Goal: Check status: Check status

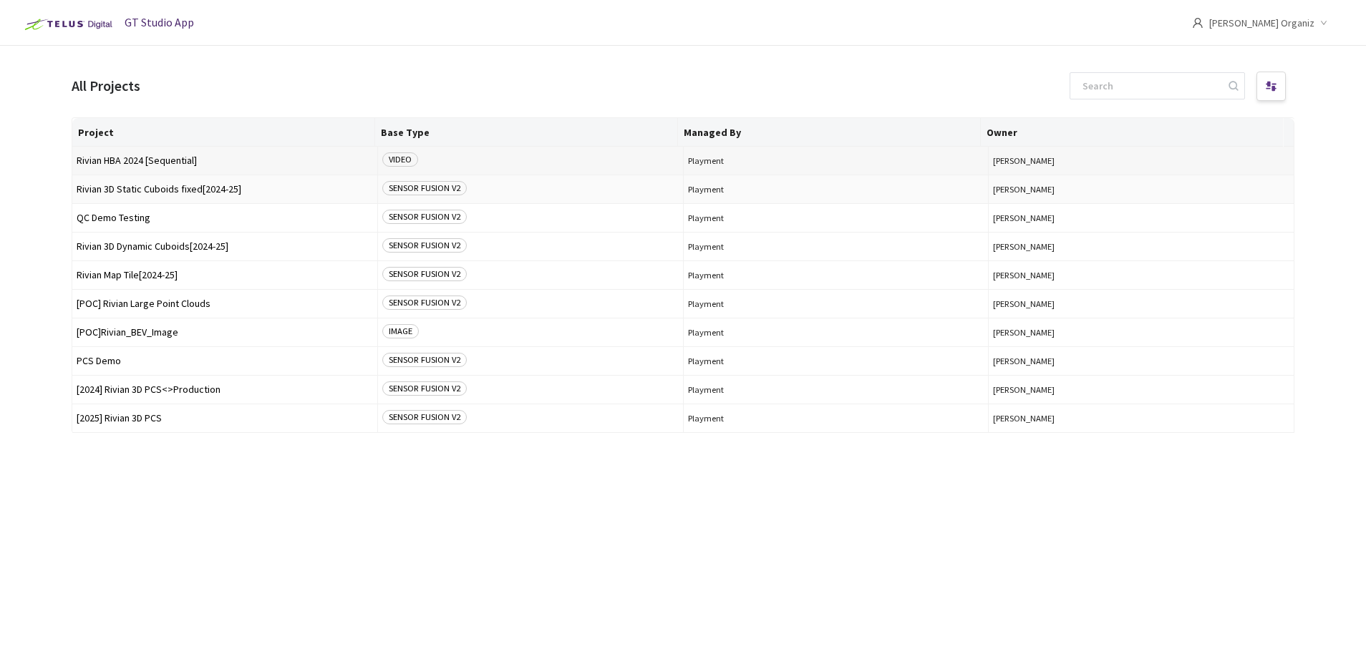
click at [171, 154] on td "Rivian HBA 2024 [Sequential]" at bounding box center [225, 161] width 306 height 29
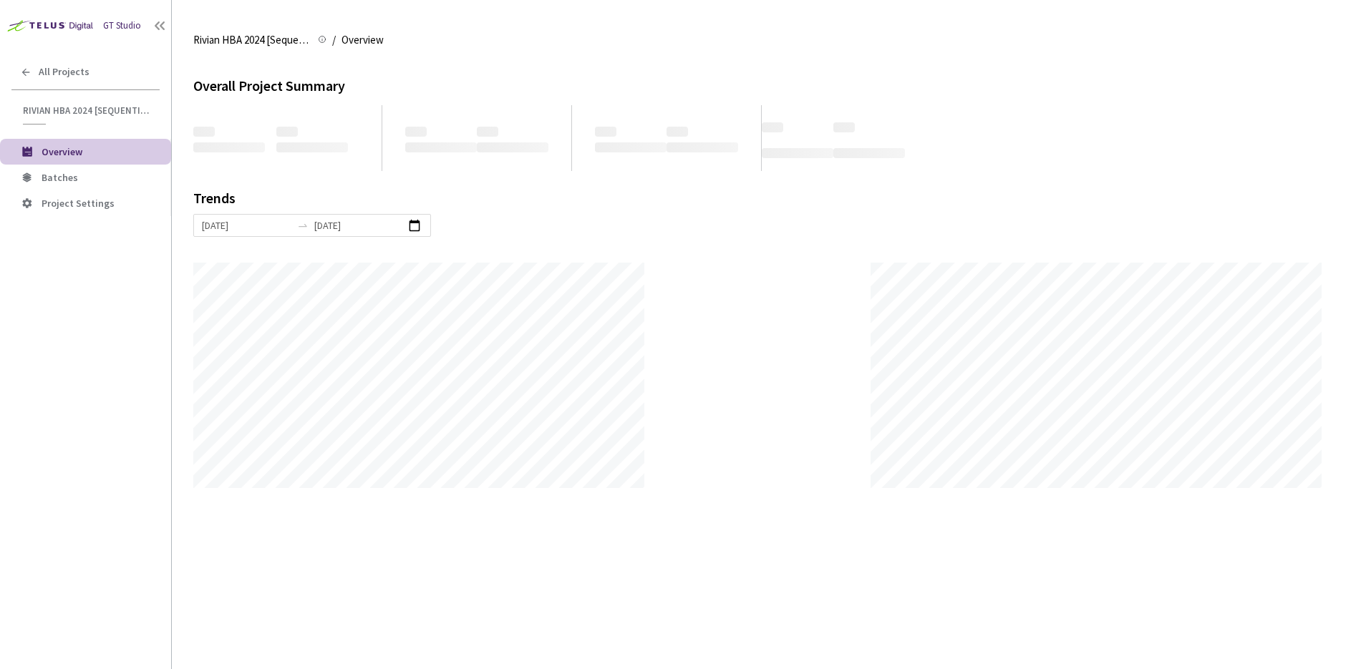
scroll to position [669, 1366]
click at [65, 178] on span "Batches" at bounding box center [60, 177] width 37 height 13
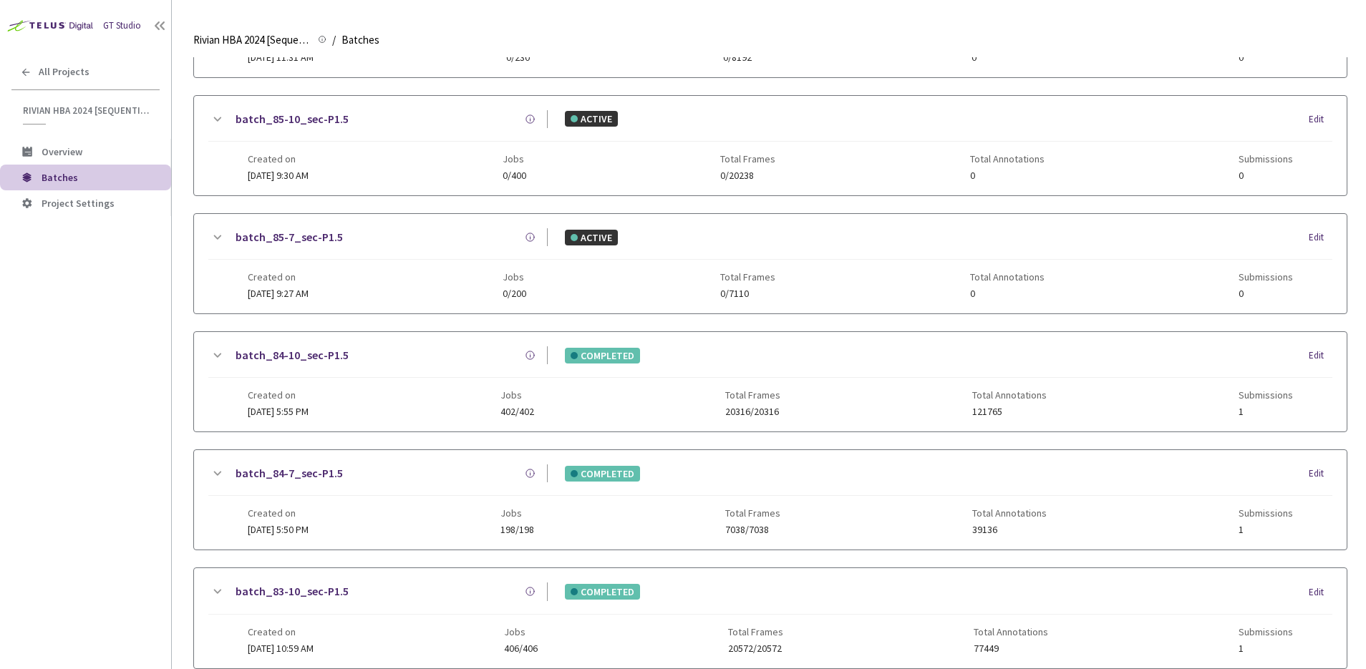
scroll to position [248, 0]
click at [295, 471] on link "batch_84-7_sec-P1.5" at bounding box center [288, 471] width 107 height 18
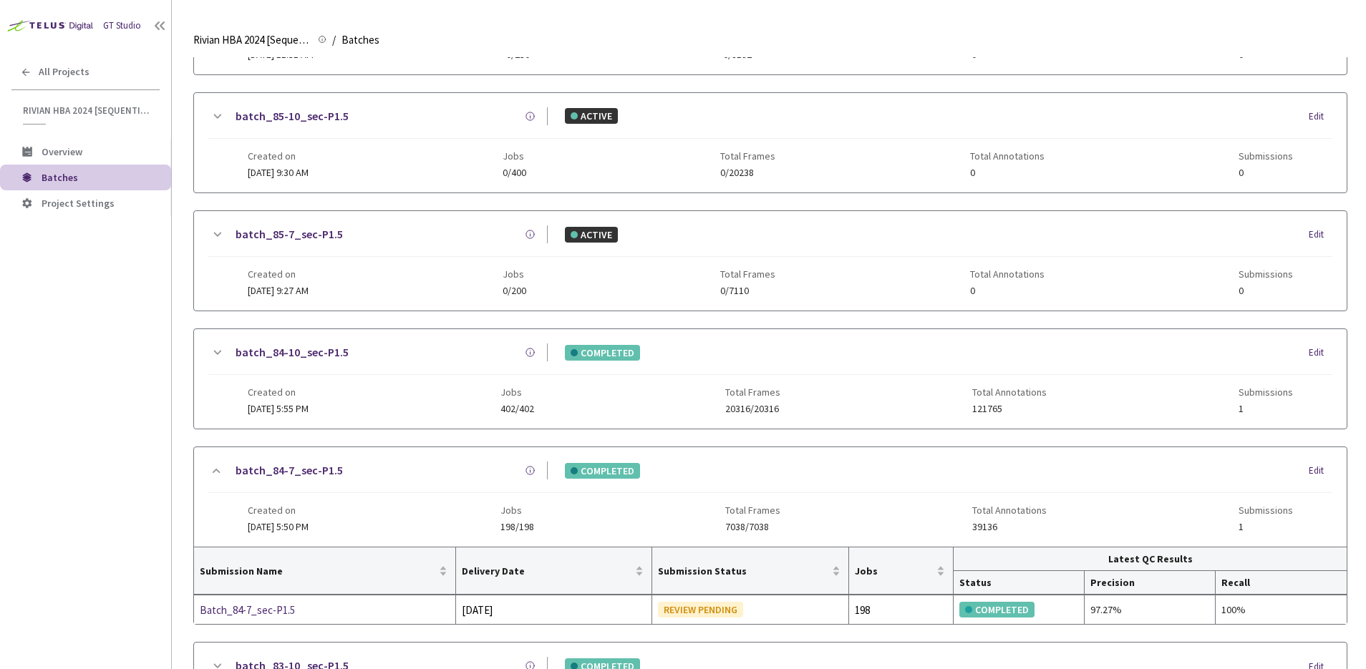
click at [322, 348] on link "batch_84-10_sec-P1.5" at bounding box center [291, 353] width 113 height 18
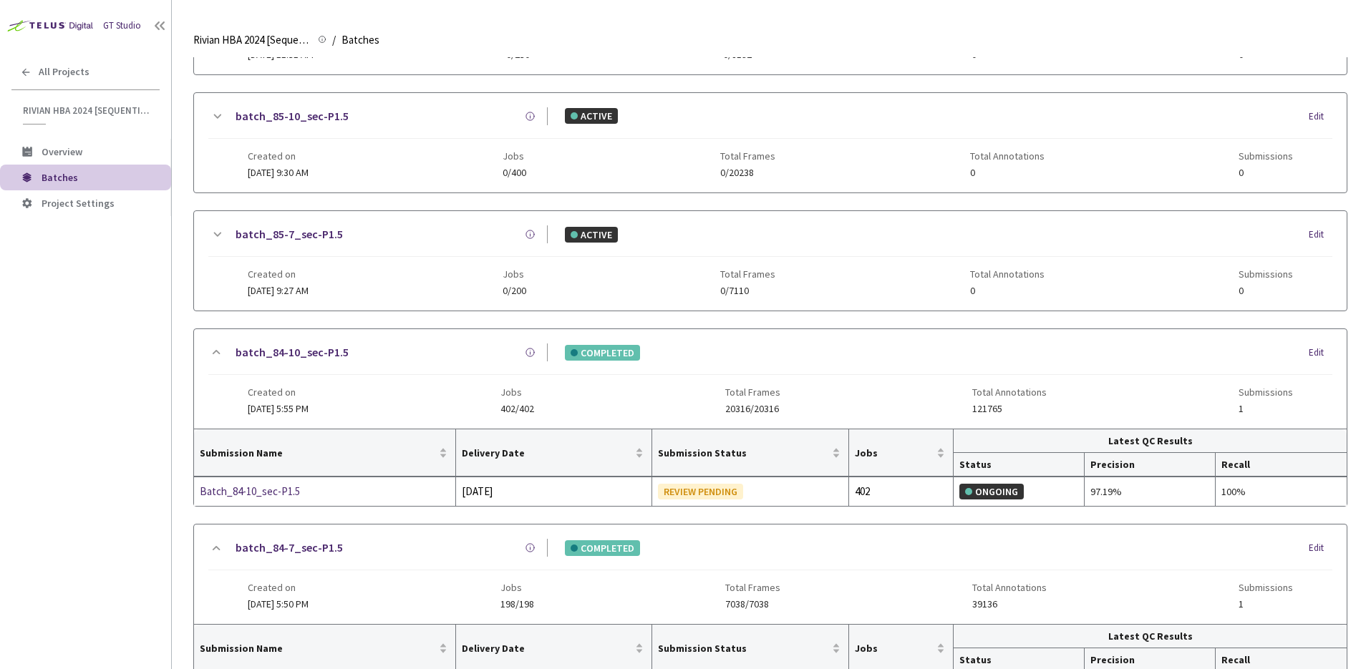
click at [724, 341] on div "batch_84-10_sec-P1.5 COMPLETED Edit Created on 11 Sep, 2025 at 5:55 PM Jobs 402…" at bounding box center [770, 378] width 1152 height 99
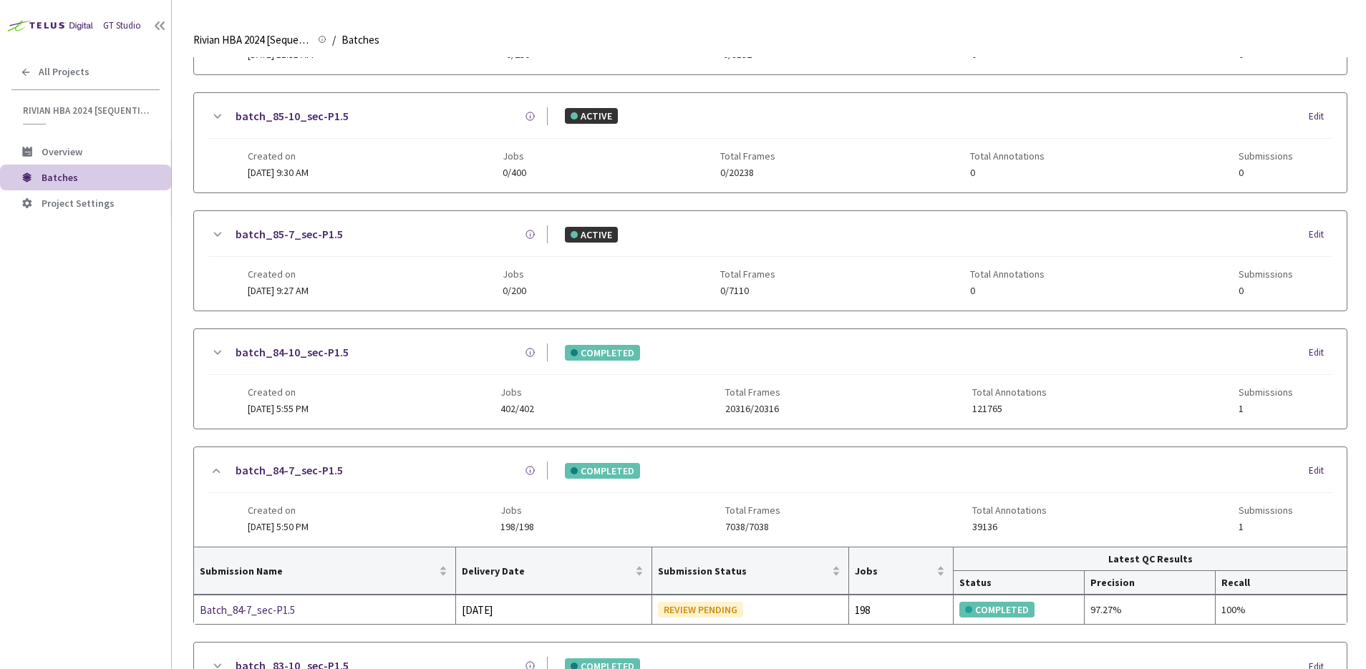
click at [739, 472] on div "COMPLETED Edit" at bounding box center [940, 471] width 784 height 16
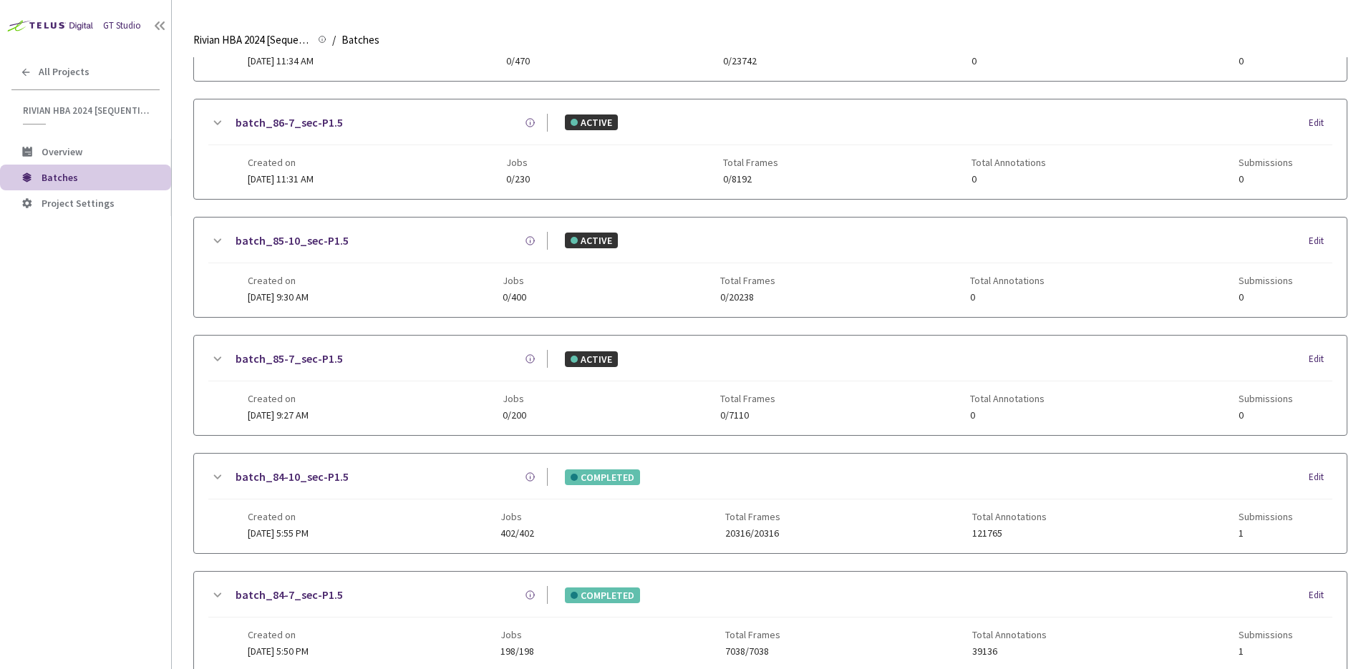
scroll to position [0, 0]
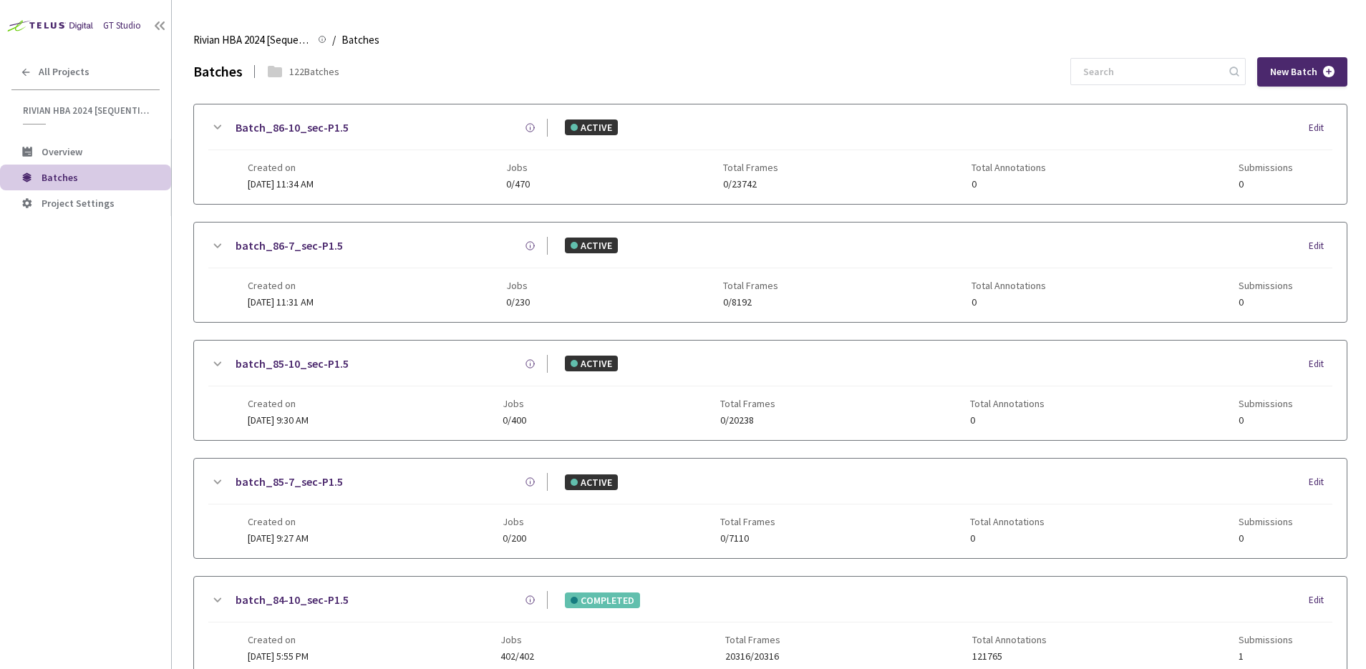
click at [755, 61] on div "Batches 122 Batches New Batch" at bounding box center [770, 71] width 1154 height 29
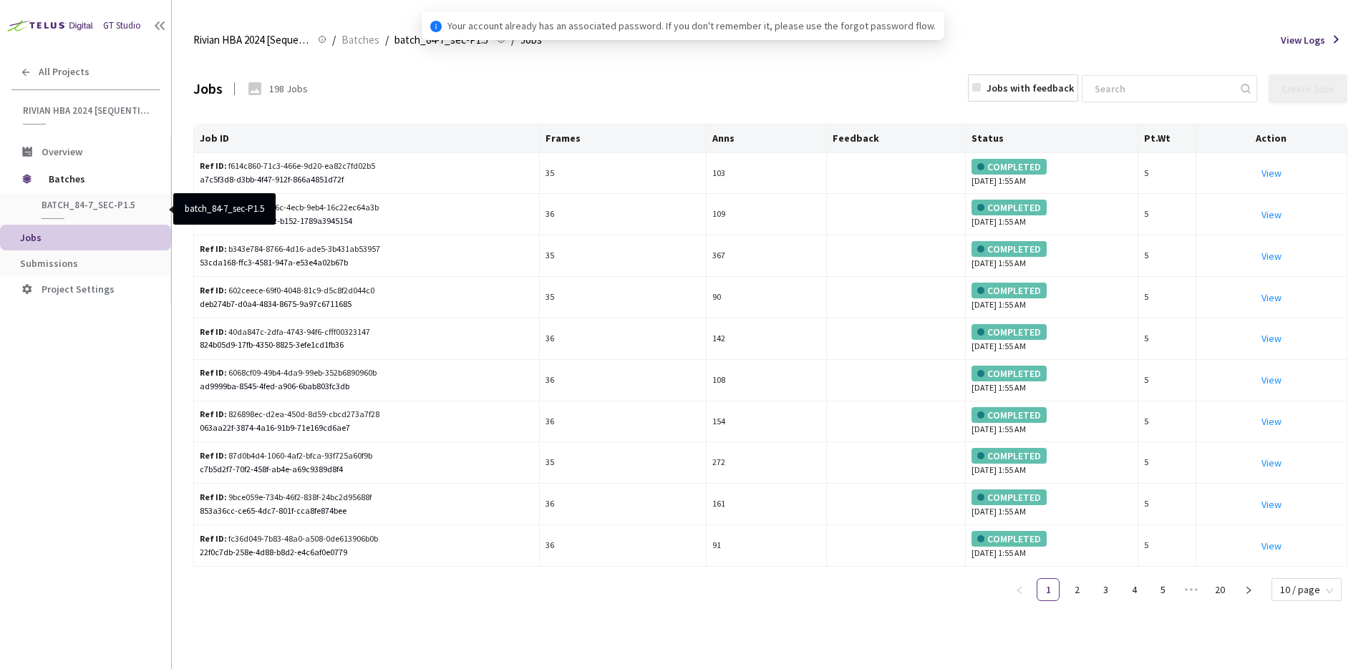
click at [71, 210] on span "batch_84-7_sec-P1.5" at bounding box center [95, 205] width 106 height 12
click at [65, 258] on span "Submissions" at bounding box center [49, 263] width 58 height 13
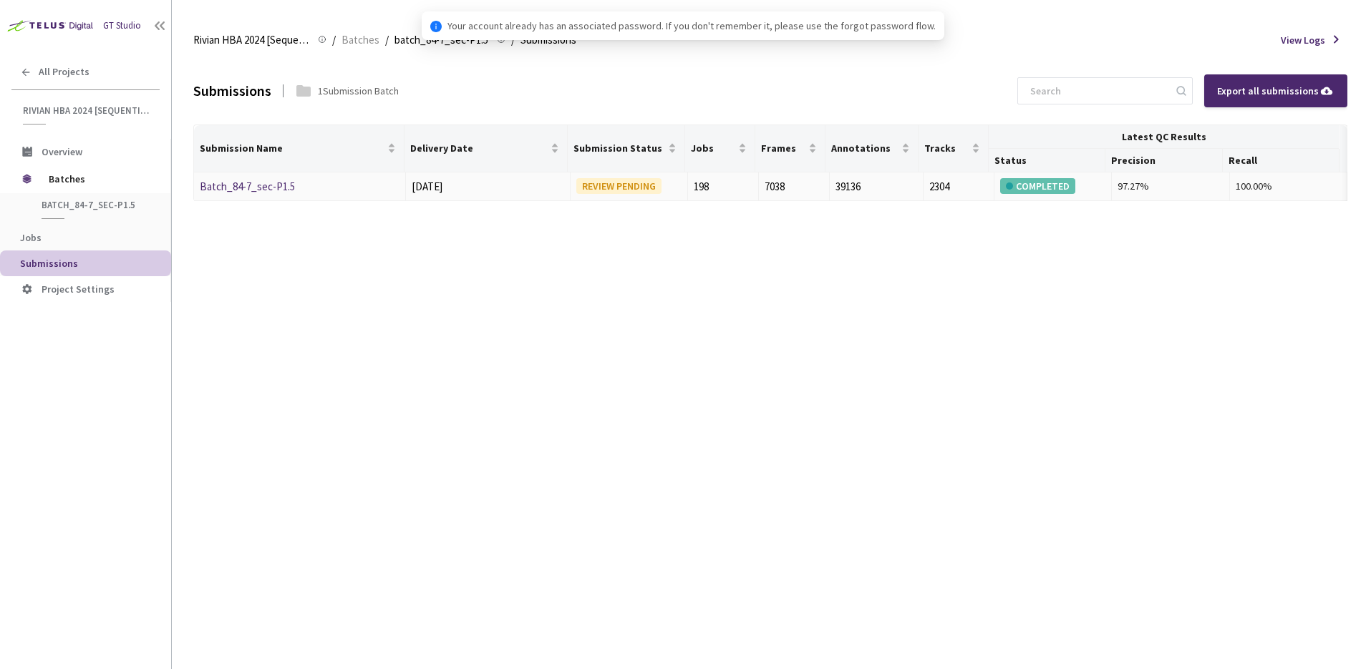
click at [273, 188] on link "Batch_84-7_sec-P1.5" at bounding box center [247, 187] width 95 height 14
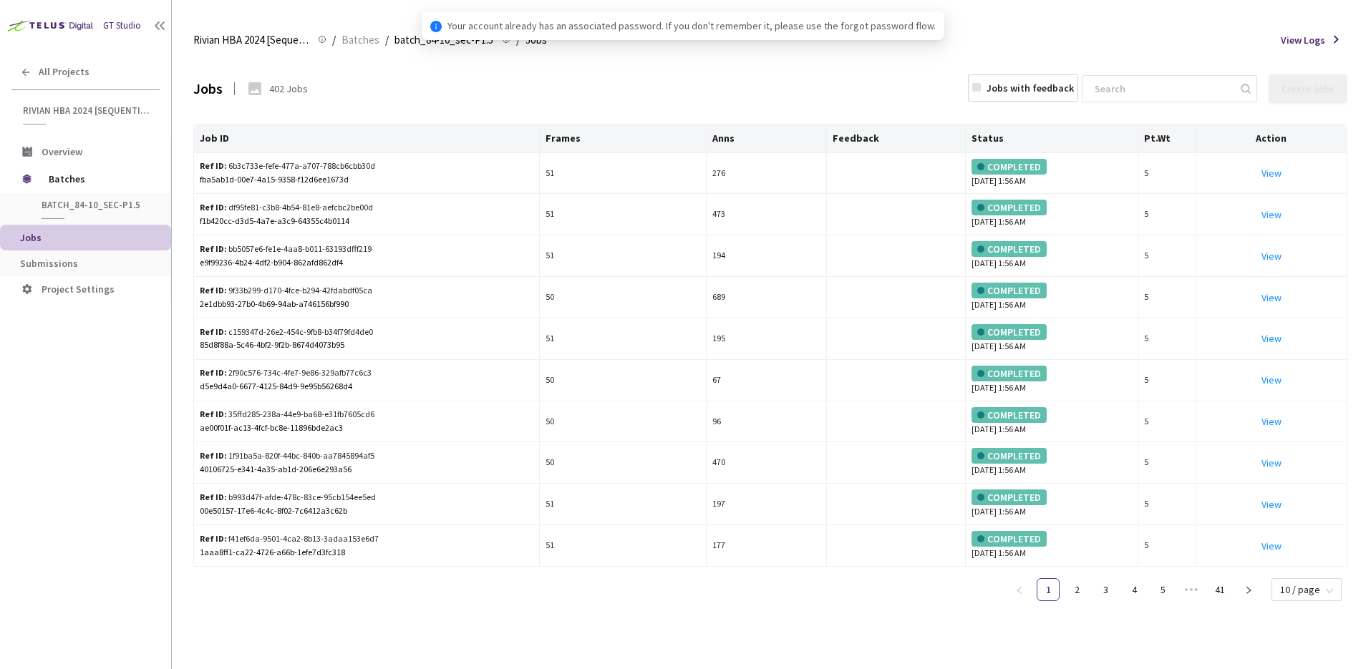
click at [61, 264] on span "Submissions" at bounding box center [49, 263] width 58 height 13
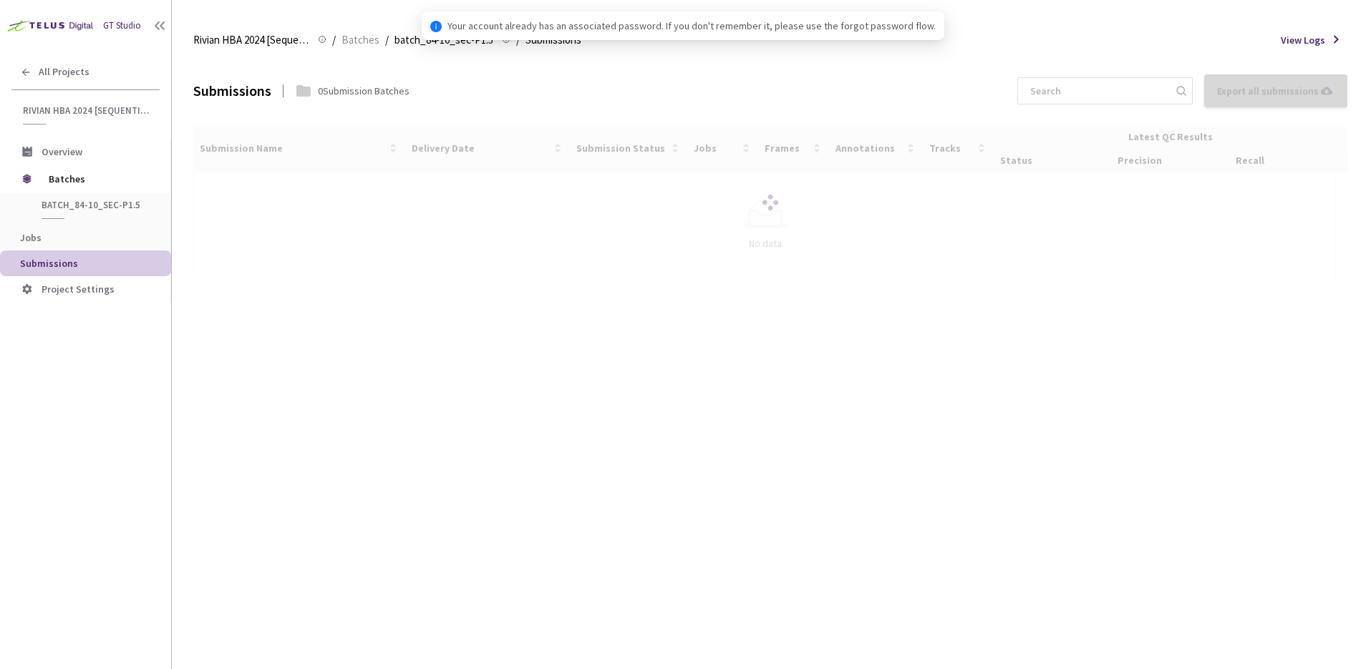
click at [495, 388] on div "Submissions 0 Submission Batches Export all submissions No Submissions to Expor…" at bounding box center [770, 363] width 1154 height 612
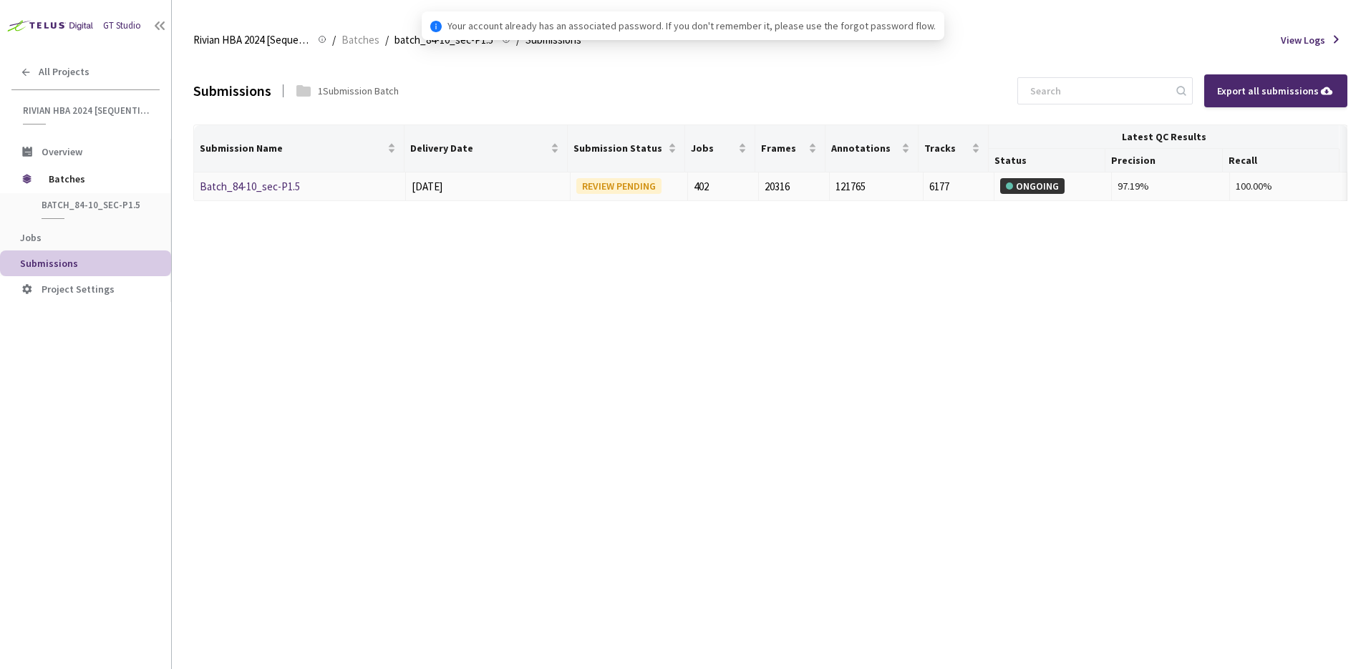
click at [274, 190] on link "Batch_84-10_sec-P1.5" at bounding box center [250, 187] width 100 height 14
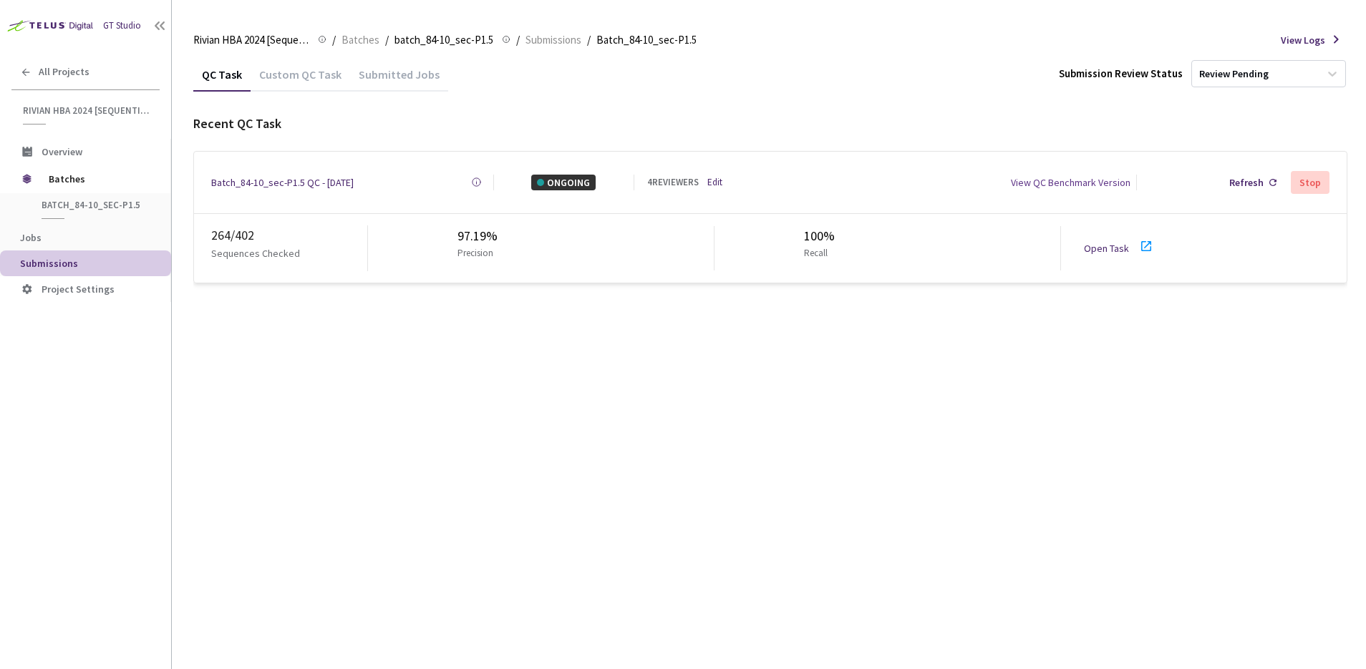
click at [817, 369] on div "QC Task Custom QC Task Submitted Jobs Submission Review Status Review Pending R…" at bounding box center [770, 363] width 1154 height 612
